Goal: Obtain resource: Download file/media

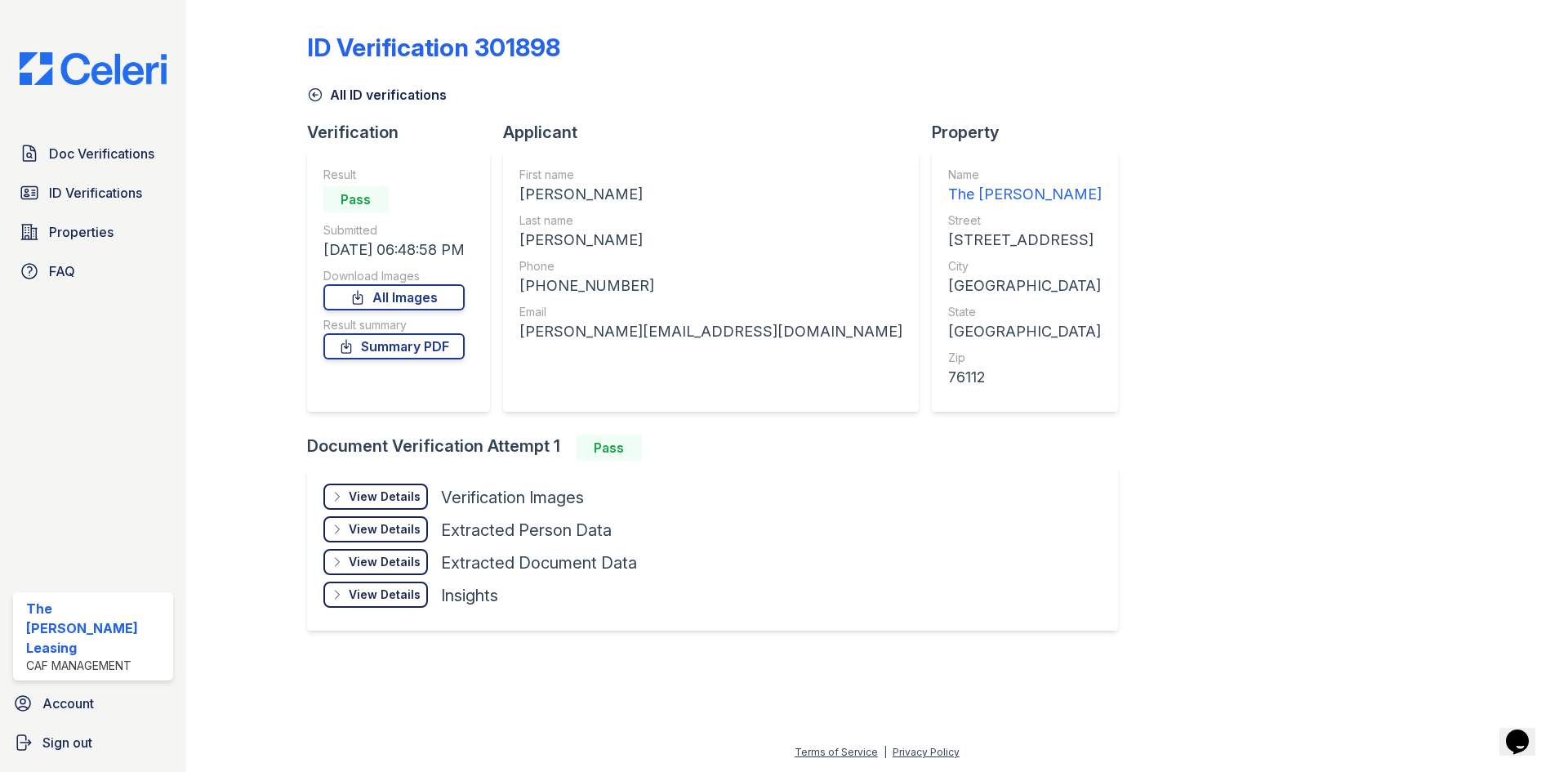
drag, startPoint x: 584, startPoint y: 189, endPoint x: 497, endPoint y: 194, distance: 87.1
click at [497, 194] on div "Verification Result Pass Submitted 08/26/25 06:48:58 PM Download Images All Ima…" at bounding box center [718, 277] width 824 height 313
click at [575, 205] on div "MASON J" at bounding box center [710, 194] width 383 height 23
drag, startPoint x: 578, startPoint y: 192, endPoint x: 517, endPoint y: 195, distance: 61.1
click at [517, 195] on div "First name MASON J Last name COLE Phone +18173668386 Email mason.cole7@outlook.…" at bounding box center [710, 281] width 416 height 262
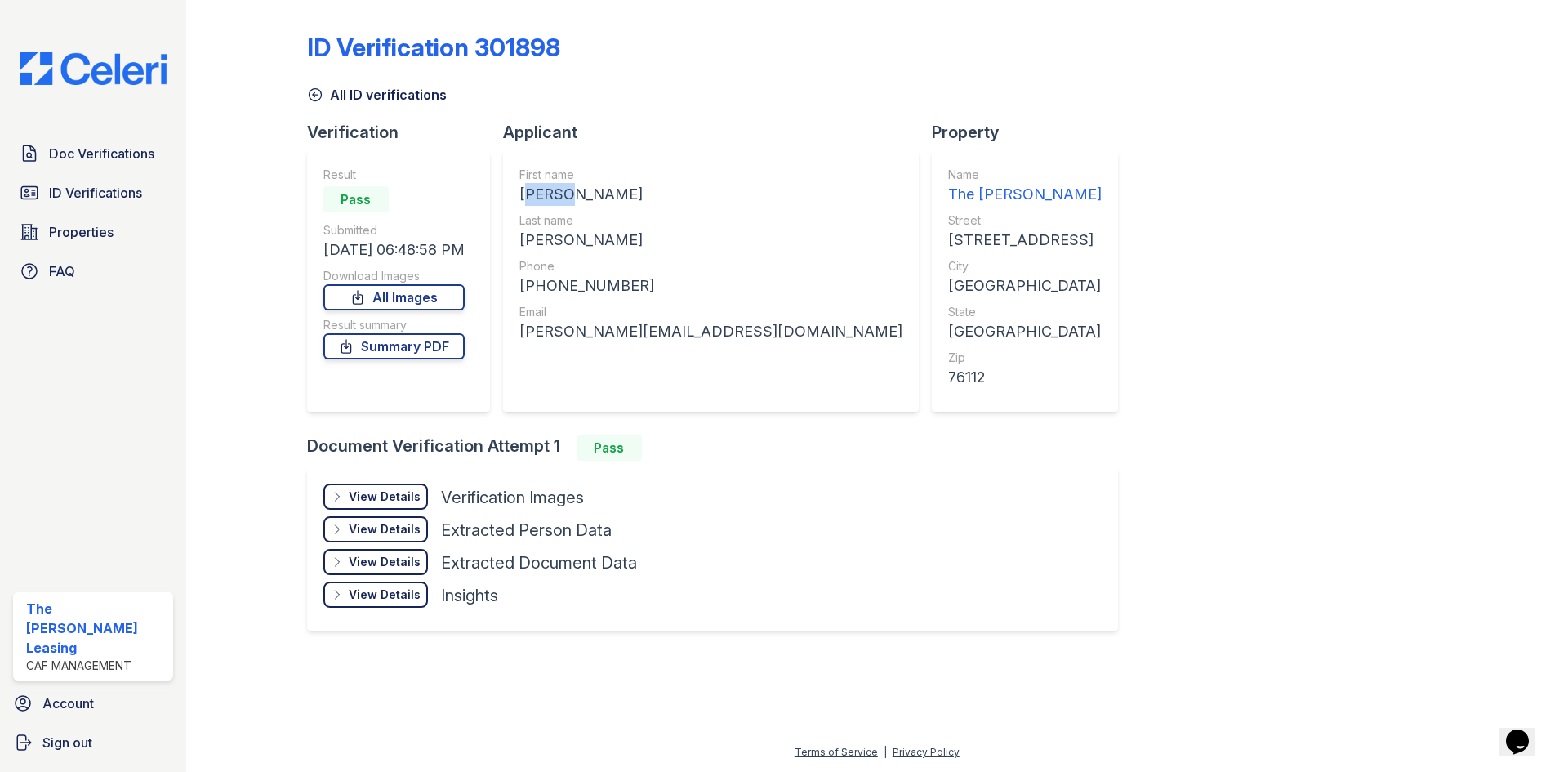
copy div "MASON"
drag, startPoint x: 636, startPoint y: 288, endPoint x: 544, endPoint y: 288, distance: 92.0
click at [544, 288] on div "+18173668386" at bounding box center [710, 286] width 383 height 23
copy div "8173668386"
drag, startPoint x: 656, startPoint y: 315, endPoint x: 670, endPoint y: 333, distance: 22.8
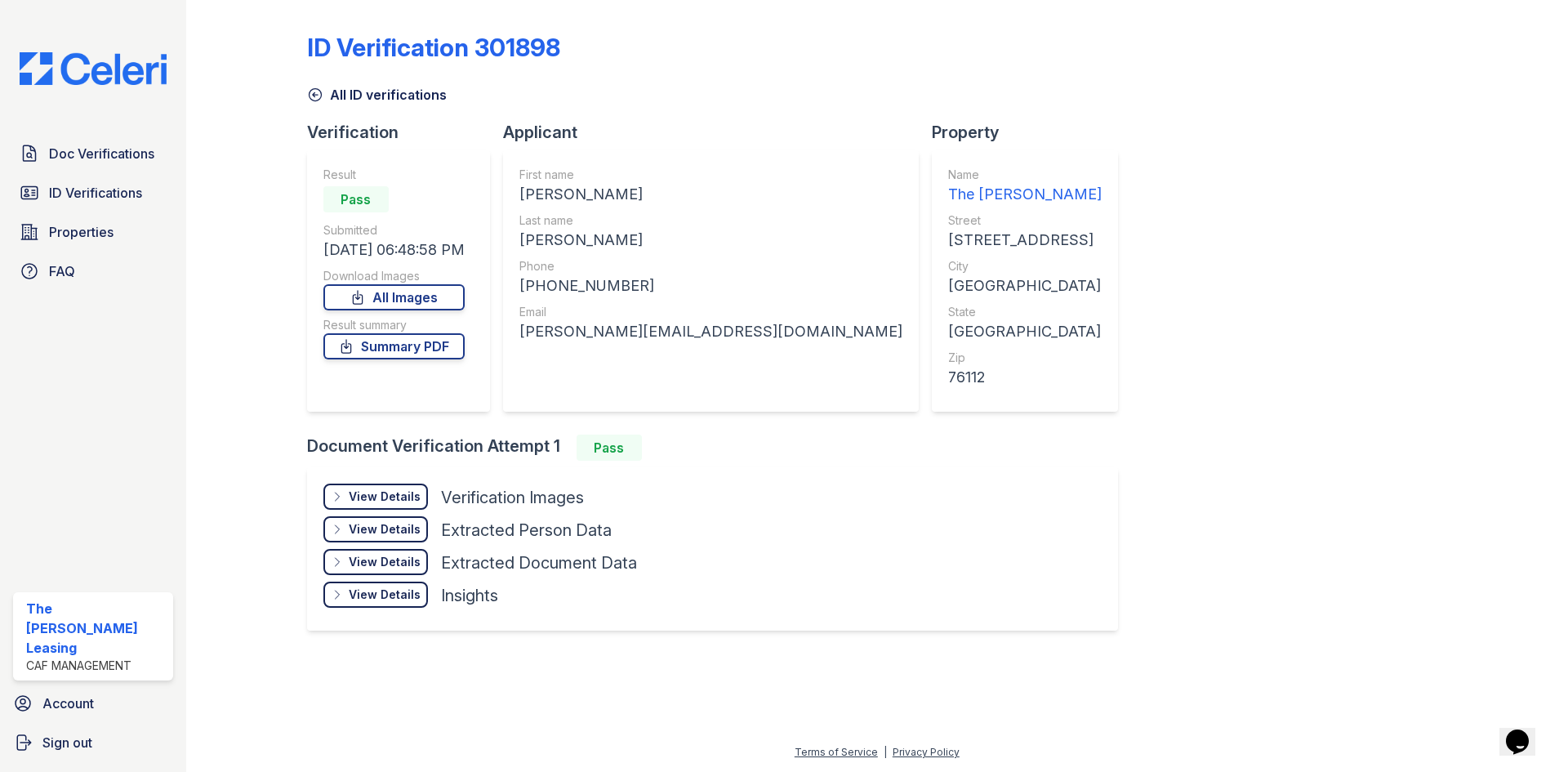
click at [656, 315] on div "Email" at bounding box center [710, 312] width 383 height 16
drag, startPoint x: 709, startPoint y: 330, endPoint x: 531, endPoint y: 322, distance: 178.2
click at [531, 322] on div "mason.cole7@outlook.com" at bounding box center [710, 331] width 383 height 23
copy div "mason.cole7@outlook.com"
click at [84, 148] on span "Doc Verifications" at bounding box center [102, 153] width 105 height 20
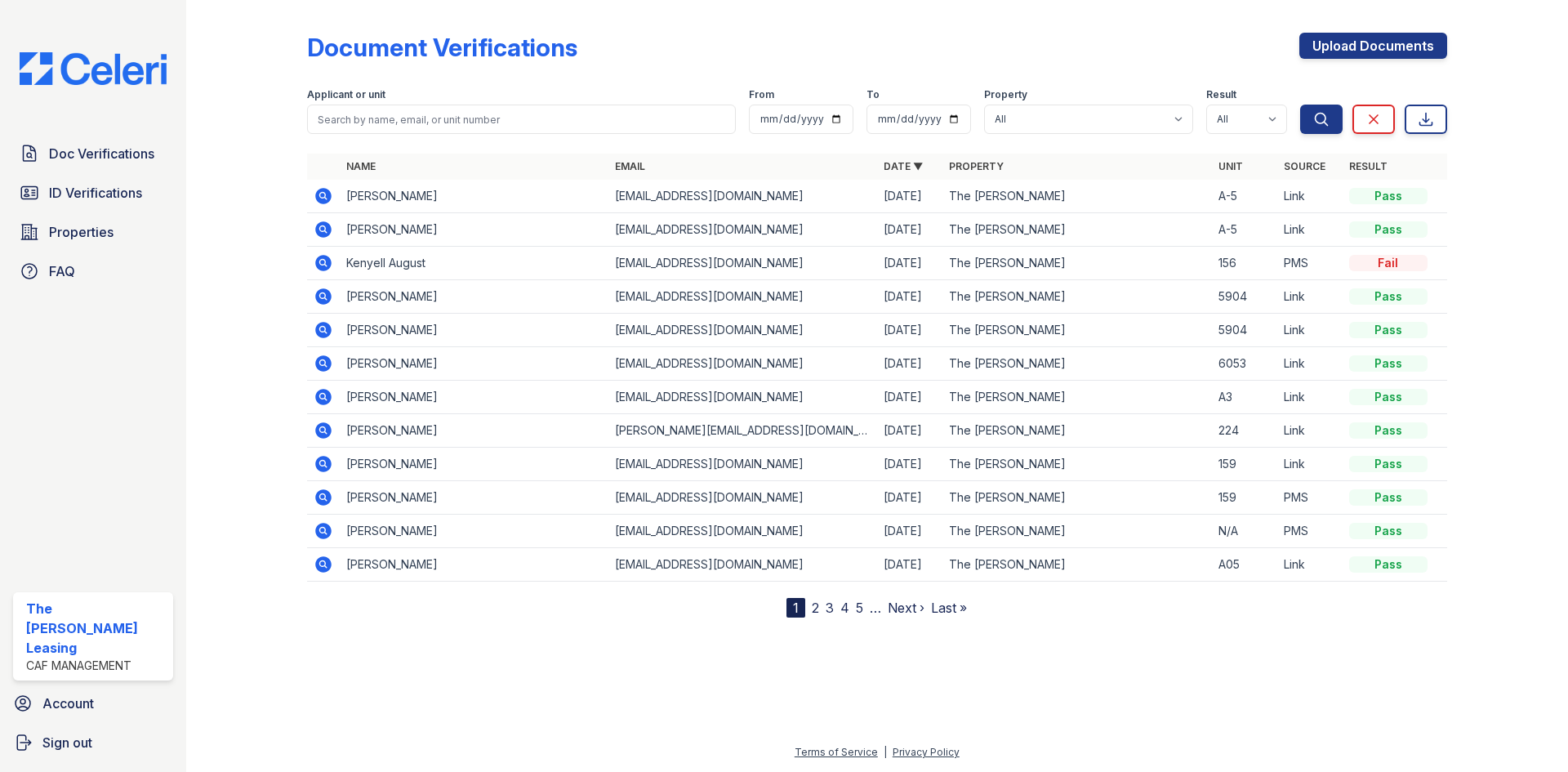
click at [319, 194] on icon at bounding box center [323, 196] width 20 height 20
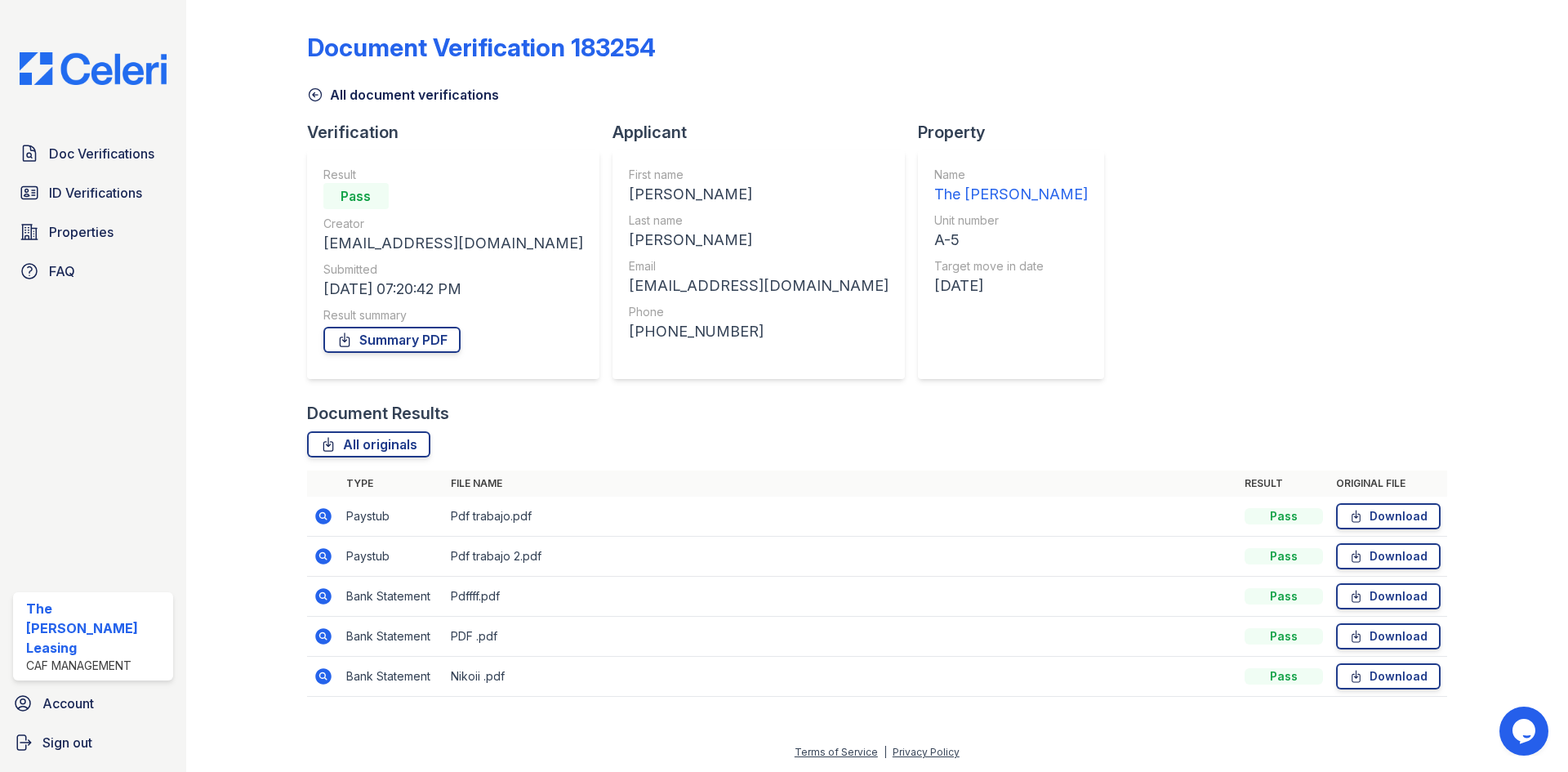
click at [315, 98] on icon at bounding box center [315, 95] width 16 height 16
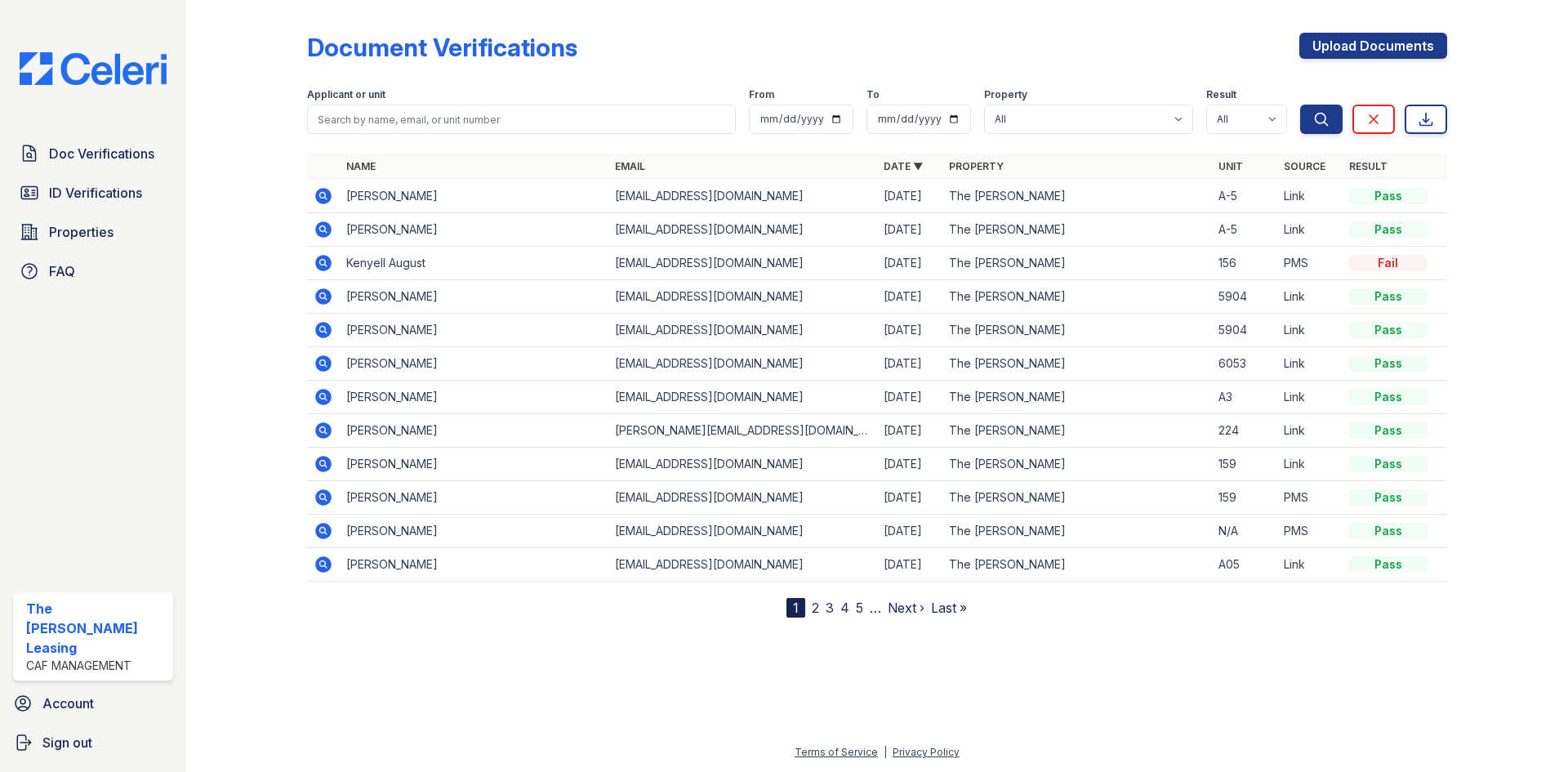
click at [322, 260] on icon at bounding box center [323, 263] width 20 height 20
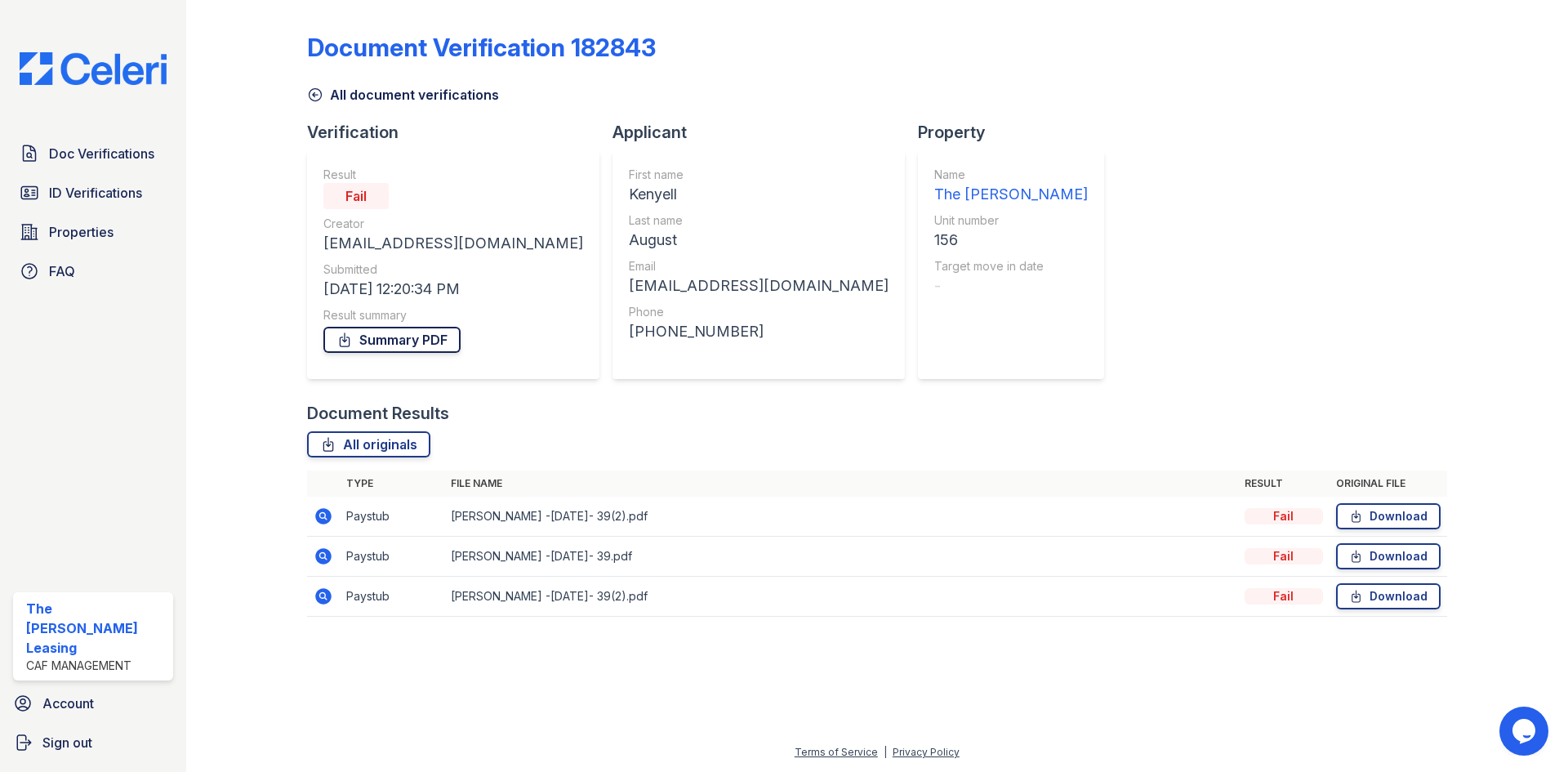
click at [392, 342] on link "Summary PDF" at bounding box center [391, 340] width 137 height 26
click at [375, 441] on link "All originals" at bounding box center [368, 445] width 123 height 26
click at [320, 513] on icon at bounding box center [323, 516] width 20 height 20
